Goal: Task Accomplishment & Management: Manage account settings

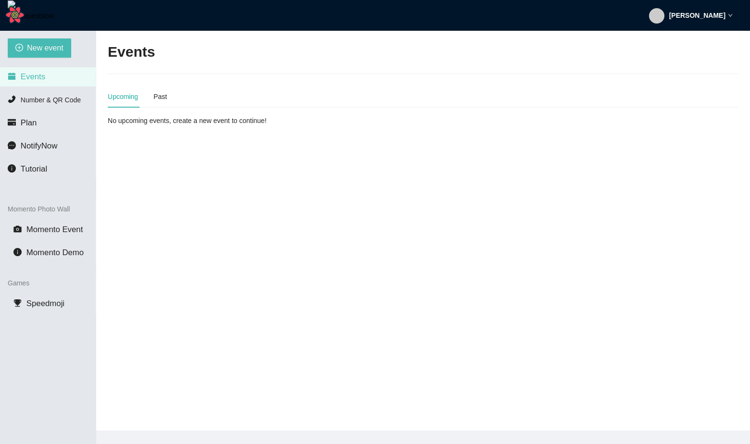
click at [686, 18] on strong "[PERSON_NAME]" at bounding box center [697, 16] width 56 height 8
click at [687, 44] on span "Profile" at bounding box center [686, 41] width 23 height 9
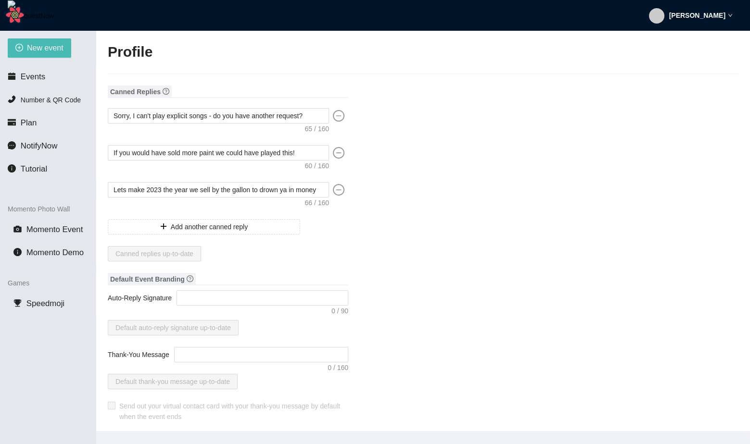
type input "[PERSON_NAME]"
type input "fadsf"
type input "DJ"
type input "[PHONE_NUMBER]"
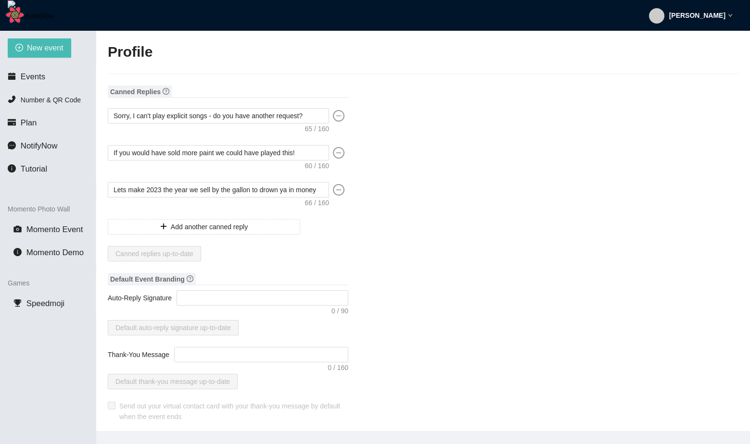
type input "[EMAIL_ADDRESS][DOMAIN_NAME]"
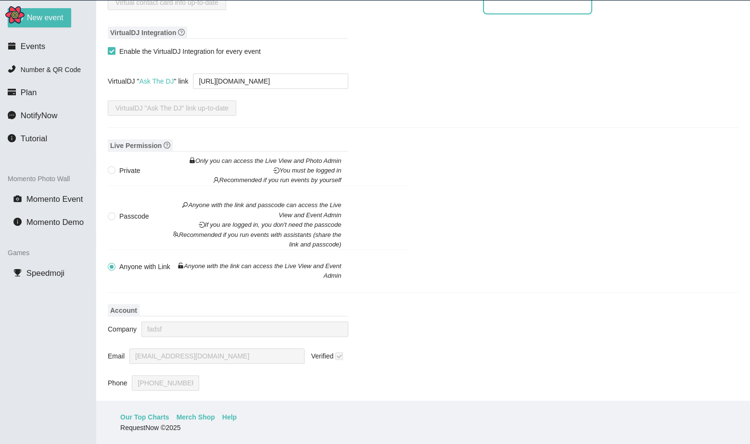
scroll to position [692, 0]
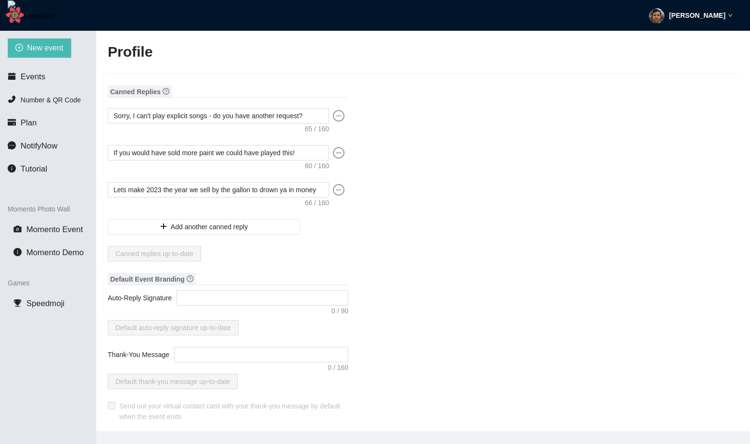
scroll to position [30, 0]
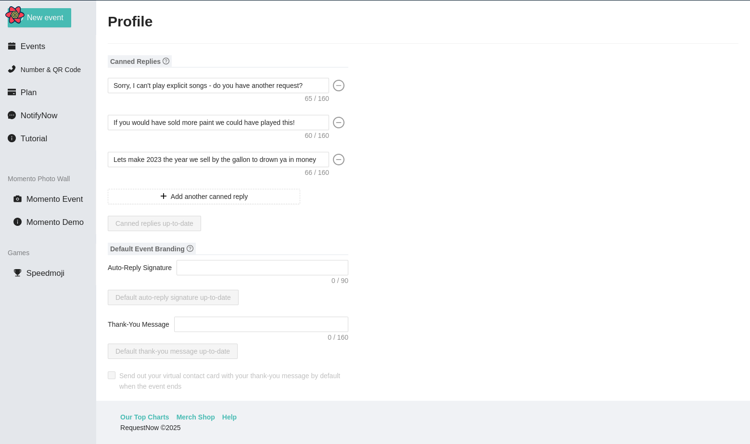
type input "[PERSON_NAME]"
type input "fadsf"
type input "DJ"
type input "[PHONE_NUMBER]"
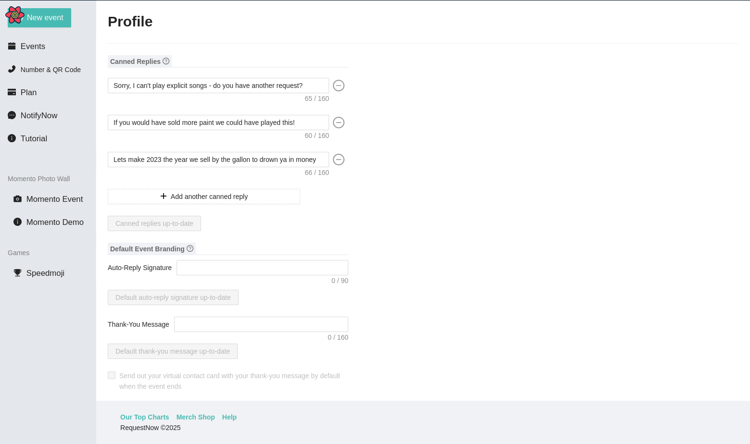
type input "[EMAIL_ADDRESS][DOMAIN_NAME]"
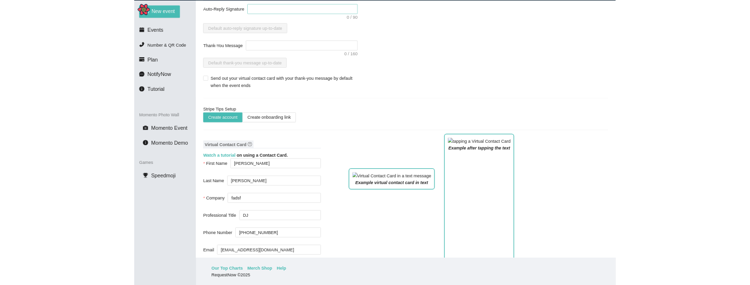
scroll to position [253, 0]
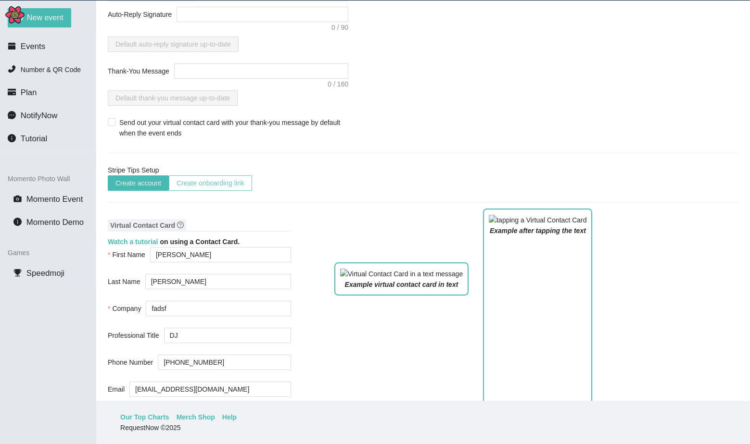
click at [195, 182] on span "Create onboarding link" at bounding box center [211, 183] width 68 height 11
click at [138, 182] on span "Create account" at bounding box center [138, 183] width 46 height 11
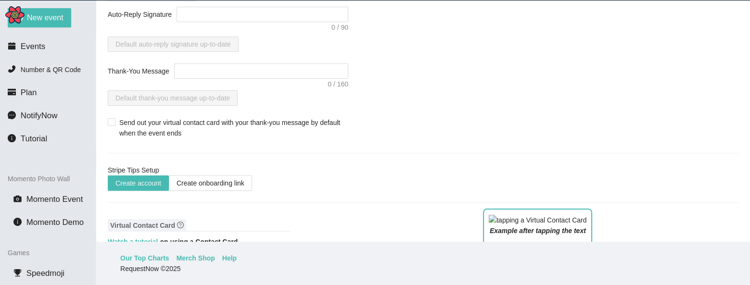
click at [87, 285] on div "New event Events Number & QR Code Plan NotifyNow Tutorial Momento Photo Wall Mo…" at bounding box center [48, 142] width 96 height 285
click at [141, 180] on span "Create account" at bounding box center [138, 183] width 46 height 11
click at [121, 182] on span "Create account" at bounding box center [138, 183] width 46 height 11
click at [160, 169] on div "Stripe Tips Setup" at bounding box center [423, 170] width 631 height 11
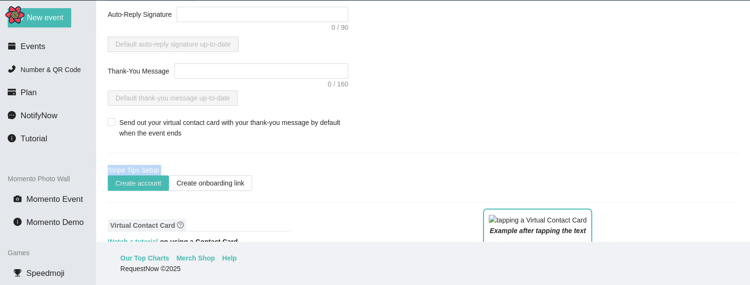
click at [160, 169] on div "Stripe Tips Setup" at bounding box center [423, 170] width 631 height 11
click at [212, 185] on span "Create onboarding link" at bounding box center [211, 183] width 68 height 11
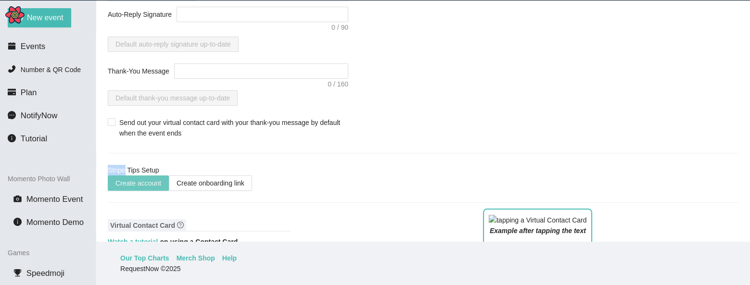
click at [156, 181] on span "Create account" at bounding box center [138, 183] width 46 height 11
click at [196, 180] on span "Create onboarding link" at bounding box center [211, 183] width 68 height 11
click at [169, 176] on button "Create onboarding link" at bounding box center [210, 183] width 83 height 15
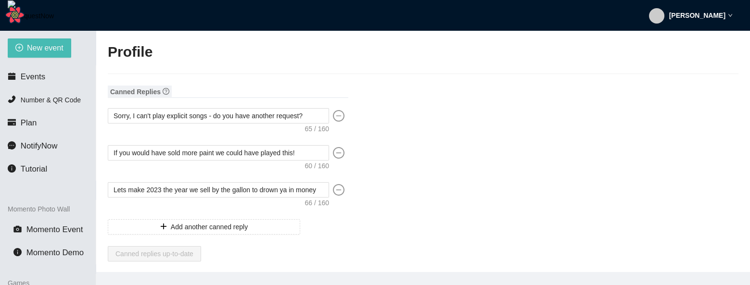
type input "[PERSON_NAME]"
type input "fadsf"
type input "DJ"
type input "[PHONE_NUMBER]"
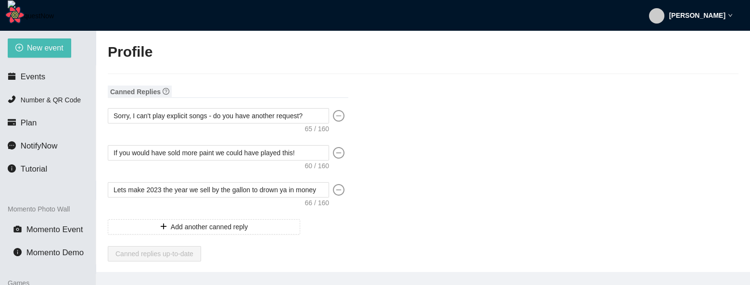
type input "[EMAIL_ADDRESS][DOMAIN_NAME]"
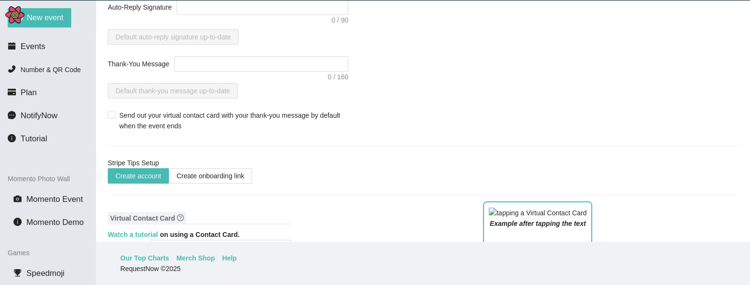
scroll to position [266, 0]
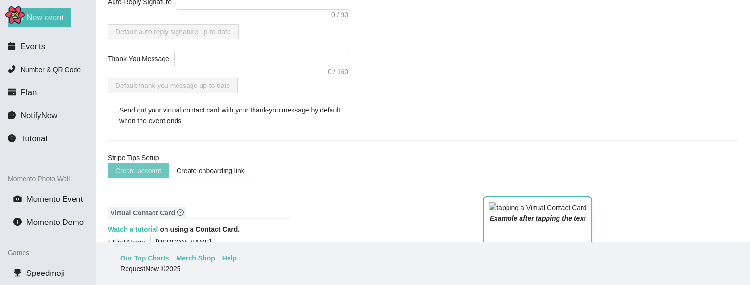
click at [142, 169] on span "Create account" at bounding box center [138, 170] width 46 height 11
click at [140, 172] on span "Create account" at bounding box center [138, 170] width 46 height 11
click at [125, 165] on span "Create account" at bounding box center [138, 170] width 46 height 11
click at [226, 174] on span "Create onboarding link" at bounding box center [211, 170] width 68 height 11
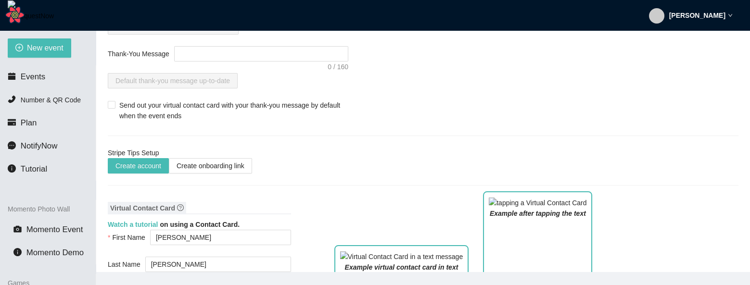
scroll to position [299, 0]
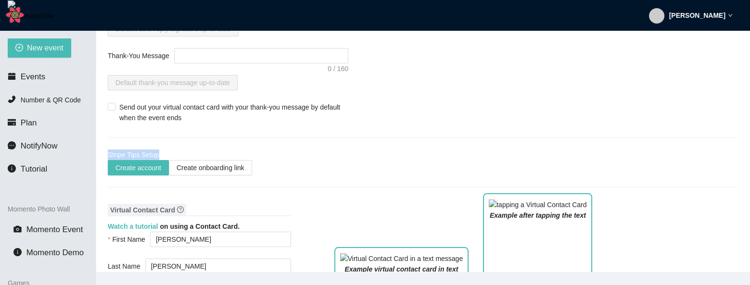
drag, startPoint x: 155, startPoint y: 152, endPoint x: 106, endPoint y: 150, distance: 48.6
click at [106, 150] on main "Profile Canned Replies Sorry, I can't play explicit songs - do you have another…" at bounding box center [423, 151] width 654 height 241
copy div "Stripe Tips Setup"
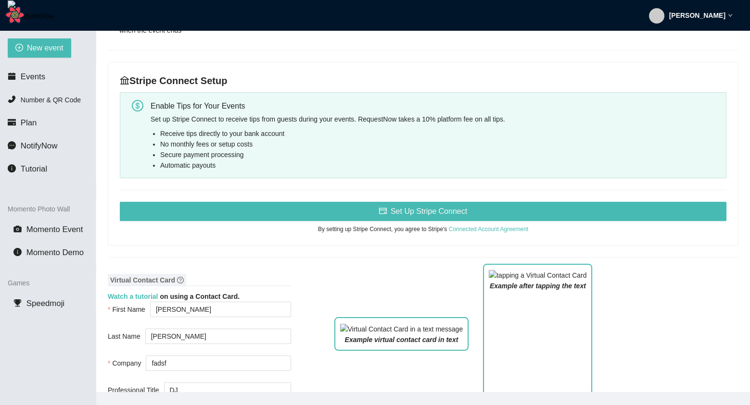
scroll to position [386, 0]
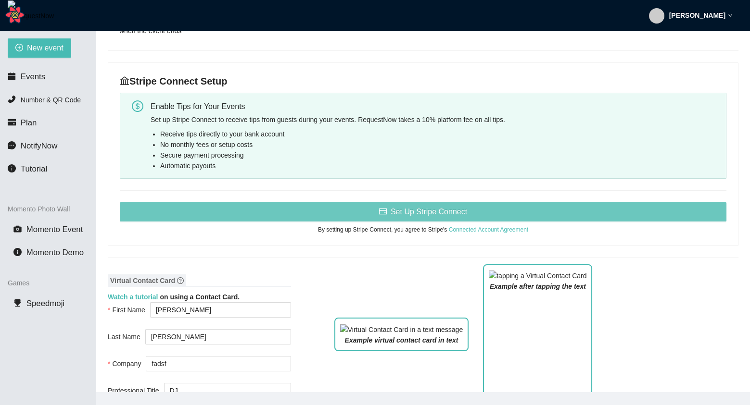
click at [326, 219] on button "Set Up Stripe Connect" at bounding box center [423, 211] width 607 height 19
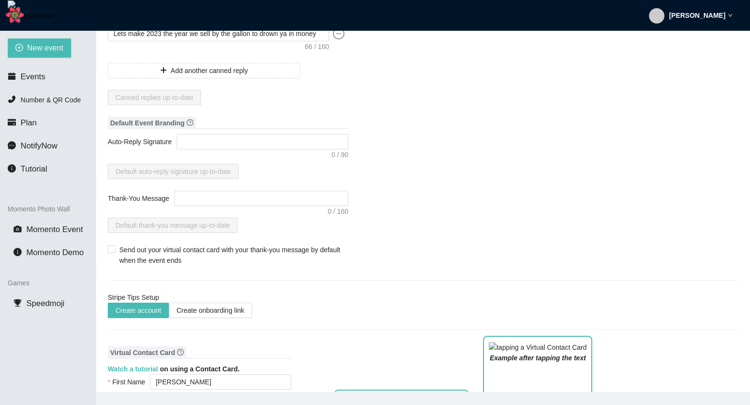
scroll to position [157, 0]
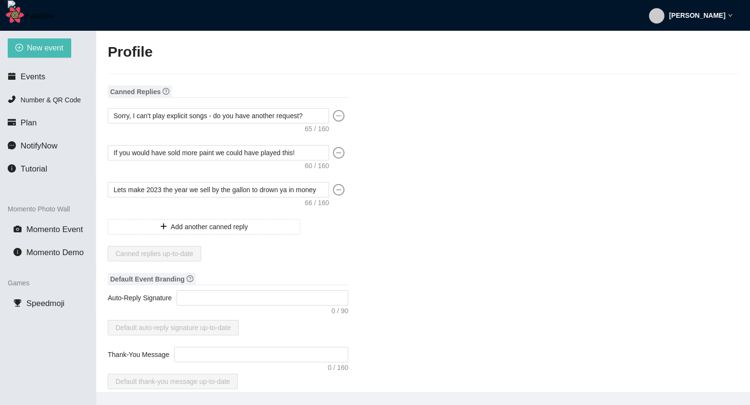
type input "[PERSON_NAME]"
type input "fadsf"
type input "DJ"
type input "[PHONE_NUMBER]"
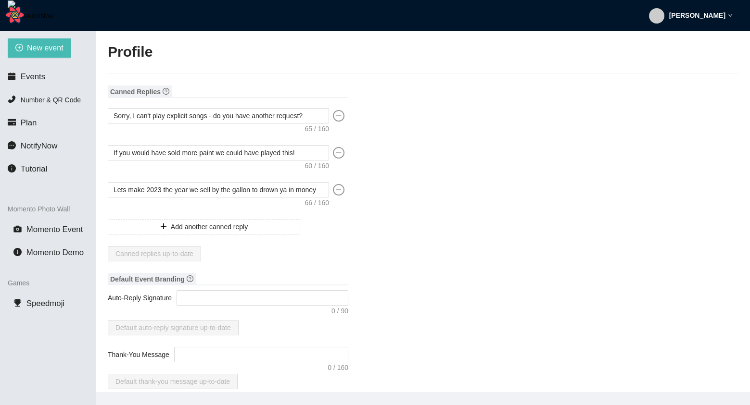
type input "[EMAIL_ADDRESS][DOMAIN_NAME]"
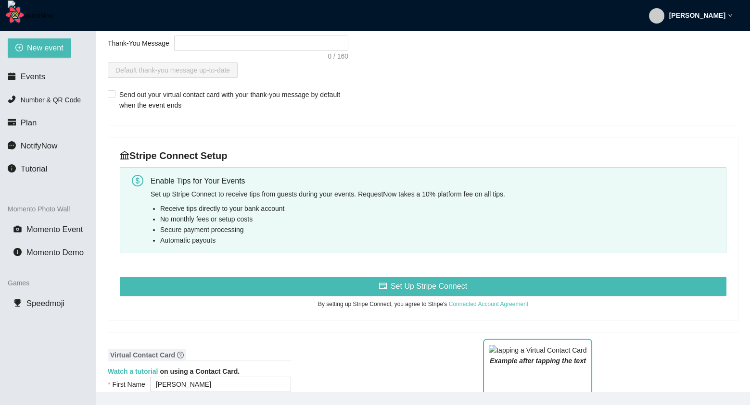
scroll to position [309, 0]
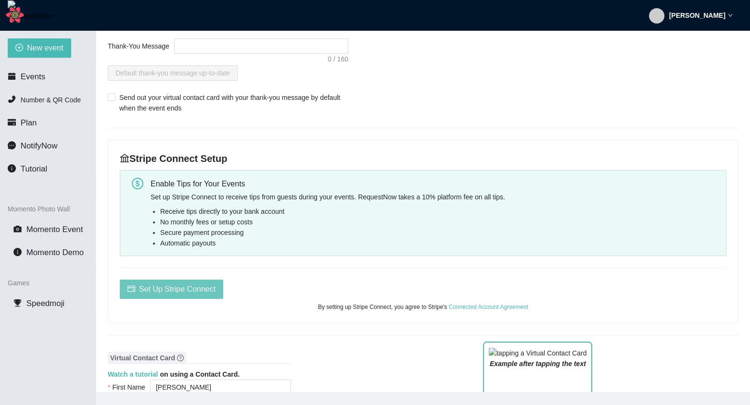
click at [189, 289] on span "Set Up Stripe Connect" at bounding box center [177, 289] width 76 height 12
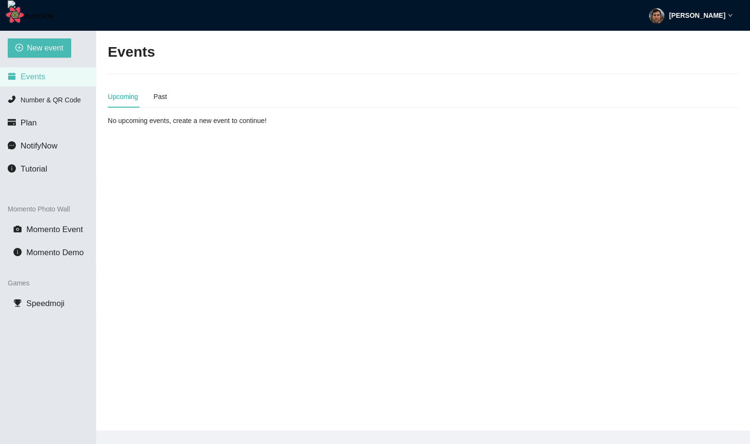
click at [711, 21] on div "[PERSON_NAME]" at bounding box center [691, 15] width 84 height 31
click at [687, 44] on span "Profile" at bounding box center [686, 41] width 23 height 9
